Goal: Task Accomplishment & Management: Use online tool/utility

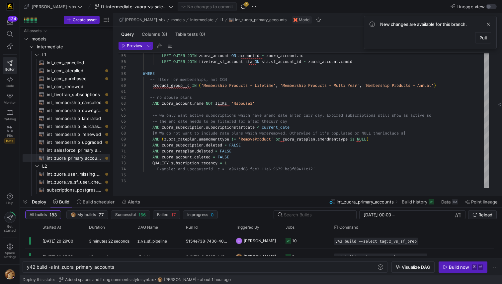
scroll to position [11, 0]
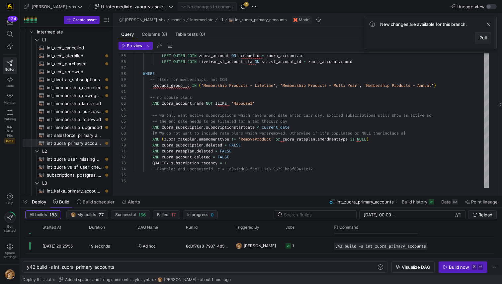
click at [485, 36] on span "Pull" at bounding box center [482, 37] width 7 height 5
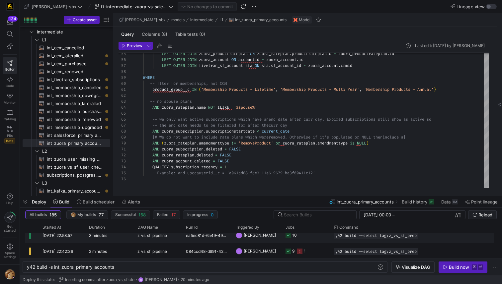
scroll to position [0, 0]
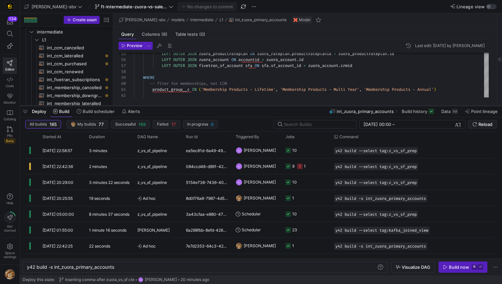
drag, startPoint x: 232, startPoint y: 197, endPoint x: 251, endPoint y: 98, distance: 101.1
click at [251, 105] on div at bounding box center [261, 106] width 482 height 3
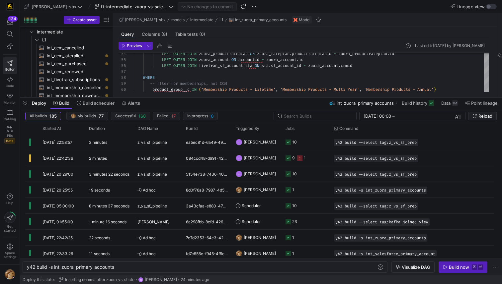
click at [192, 99] on div at bounding box center [261, 97] width 482 height 3
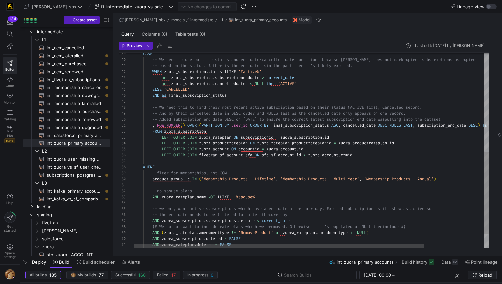
scroll to position [24, 26]
click at [161, 150] on div "LEFT OUTER JOIN zuora_account ON accountid = zuora_account . id LEFT OUTER JOIN…" at bounding box center [348, 49] width 428 height 463
click at [162, 150] on div "LEFT OUTER JOIN zuora_account ON accountid = zuora_account . id LEFT OUTER JOIN…" at bounding box center [348, 49] width 428 height 463
type textarea "cription_recency FROM zuora_subscription LEFT OUTER JOIN zuora_rateplan ON subs…"
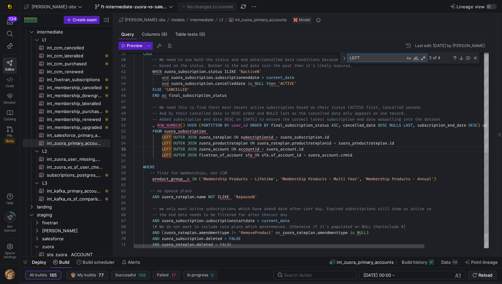
type textarea "'"
click at [148, 146] on div "LEFT OUTER JOIN zuora_account ON accountid = zuora_account . id LEFT OUTER JOIN…" at bounding box center [348, 47] width 428 height 469
click at [154, 145] on div "LEFT OUTER JOIN zuora_account ON accountid = zuora_account . id LEFT OUTER JOIN…" at bounding box center [348, 47] width 428 height 469
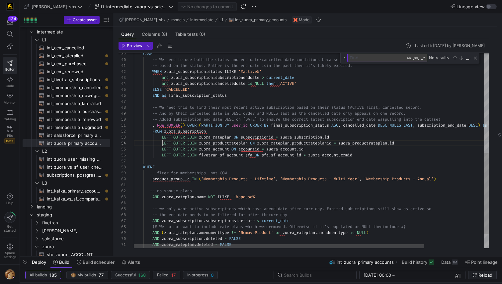
scroll to position [18, 29]
drag, startPoint x: 161, startPoint y: 143, endPoint x: 163, endPoint y: 162, distance: 19.4
click at [161, 145] on div "LEFT OUTER JOIN zuora_account ON accountid = zuora_account . id LEFT OUTER JOIN…" at bounding box center [348, 47] width 428 height 469
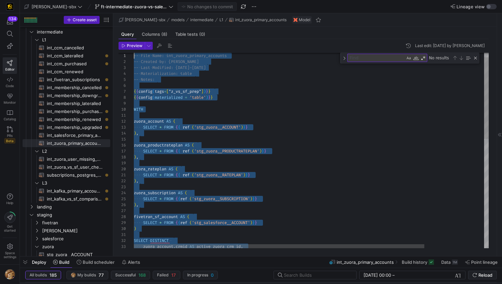
scroll to position [18, 0]
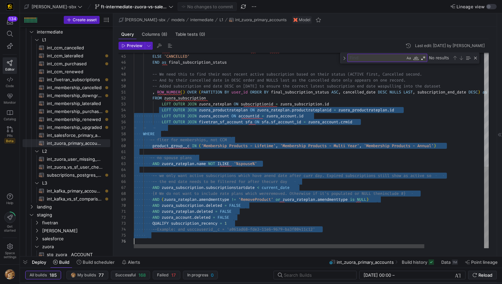
click at [160, 115] on div "and zuora_subscription . cancelleddate is NULL then 'ACTIVE' ELSE 'CANCELLED' E…" at bounding box center [348, 14] width 428 height 469
click at [164, 114] on div "and zuora_subscription . cancelleddate is NULL then 'ACTIVE' ELSE 'CANCELLED' E…" at bounding box center [348, 14] width 428 height 469
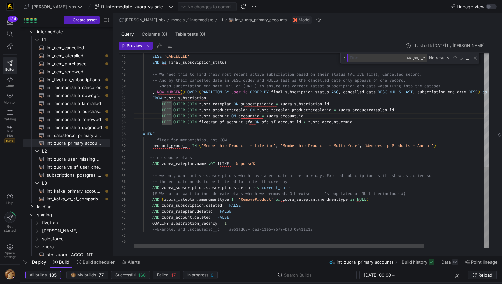
click at [163, 111] on div "and zuora_subscription . cancelleddate is NULL then 'ACTIVE' ELSE 'CANCELLED' E…" at bounding box center [348, 14] width 428 height 469
click at [160, 109] on div "and zuora_subscription . cancelleddate is NULL then 'ACTIVE' ELSE 'CANCELLED' E…" at bounding box center [348, 14] width 428 height 469
click at [162, 108] on div "and zuora_subscription . cancelleddate is NULL then 'ACTIVE' ELSE 'CANCELLED' E…" at bounding box center [348, 14] width 428 height 469
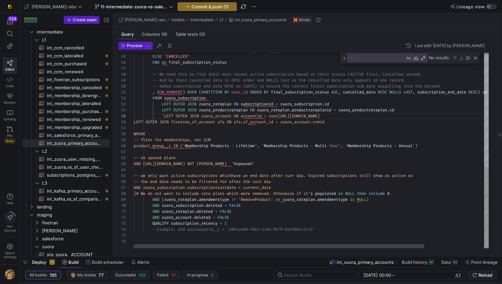
scroll to position [24, 29]
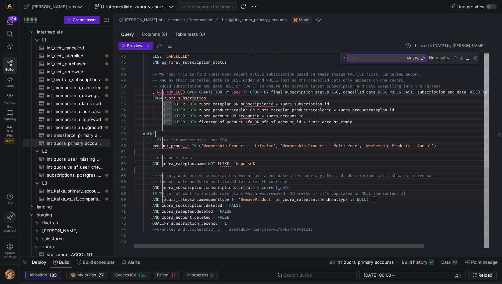
click at [148, 100] on div "and zuora_subscription . cancelleddate is NULL then 'ACTIVE' ELSE 'CANCELLED' E…" at bounding box center [348, 14] width 428 height 469
click at [162, 106] on div "and zuora_subscription . cancelleddate is NULL then 'ACTIVE' ELSE 'CANCELLED' E…" at bounding box center [348, 14] width 428 height 469
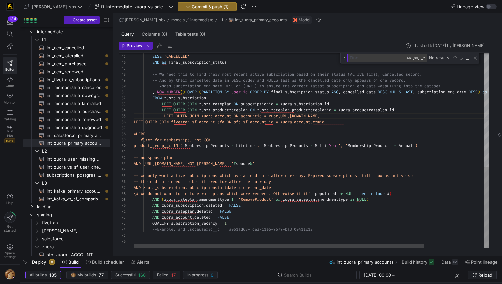
scroll to position [24, 29]
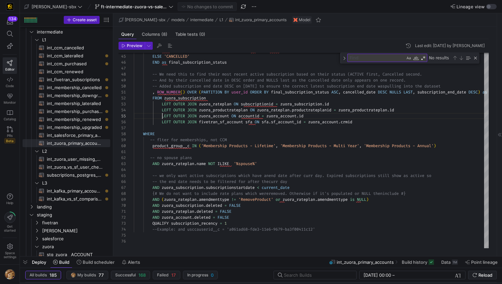
type textarea ", ROW_NUMBER() OVER (PARTITION BY user_id ORDER BY final_subscription_status AS…"
